Goal: Task Accomplishment & Management: Use online tool/utility

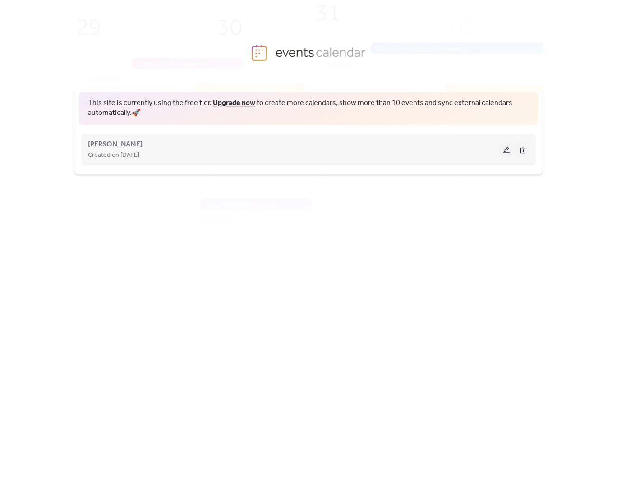
click at [122, 150] on span "Created on [DATE]" at bounding box center [113, 155] width 51 height 11
click at [360, 158] on div "Created on [DATE]" at bounding box center [294, 155] width 412 height 11
click at [503, 153] on button at bounding box center [506, 150] width 13 height 14
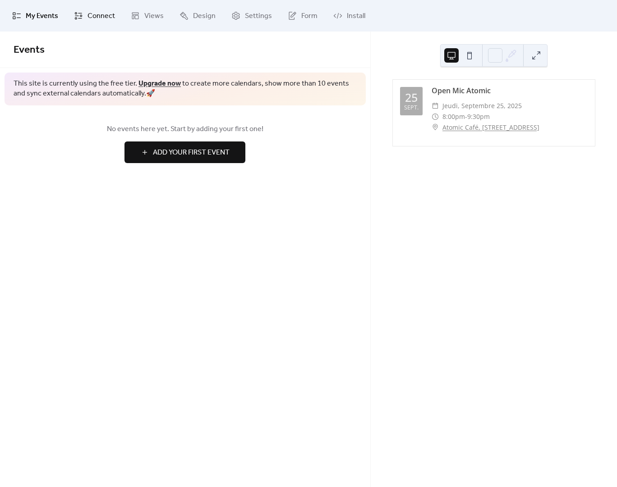
click at [109, 18] on span "Connect" at bounding box center [100, 16] width 27 height 11
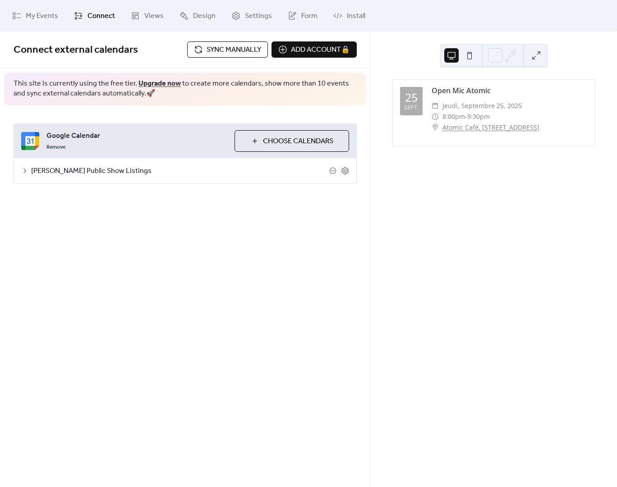
click at [246, 53] on span "Sync manually" at bounding box center [233, 50] width 55 height 11
